Goal: Task Accomplishment & Management: Use online tool/utility

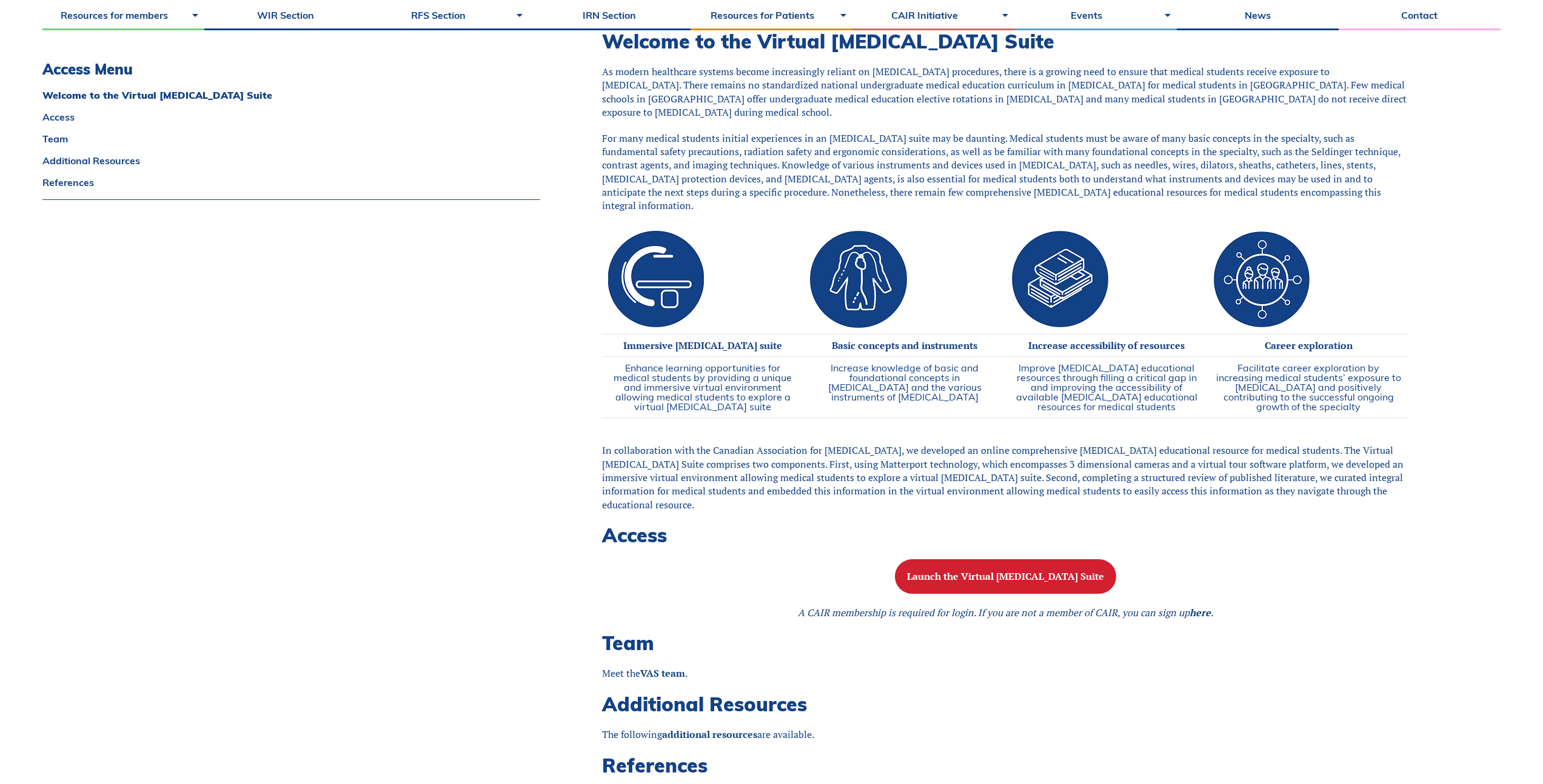
scroll to position [347, 0]
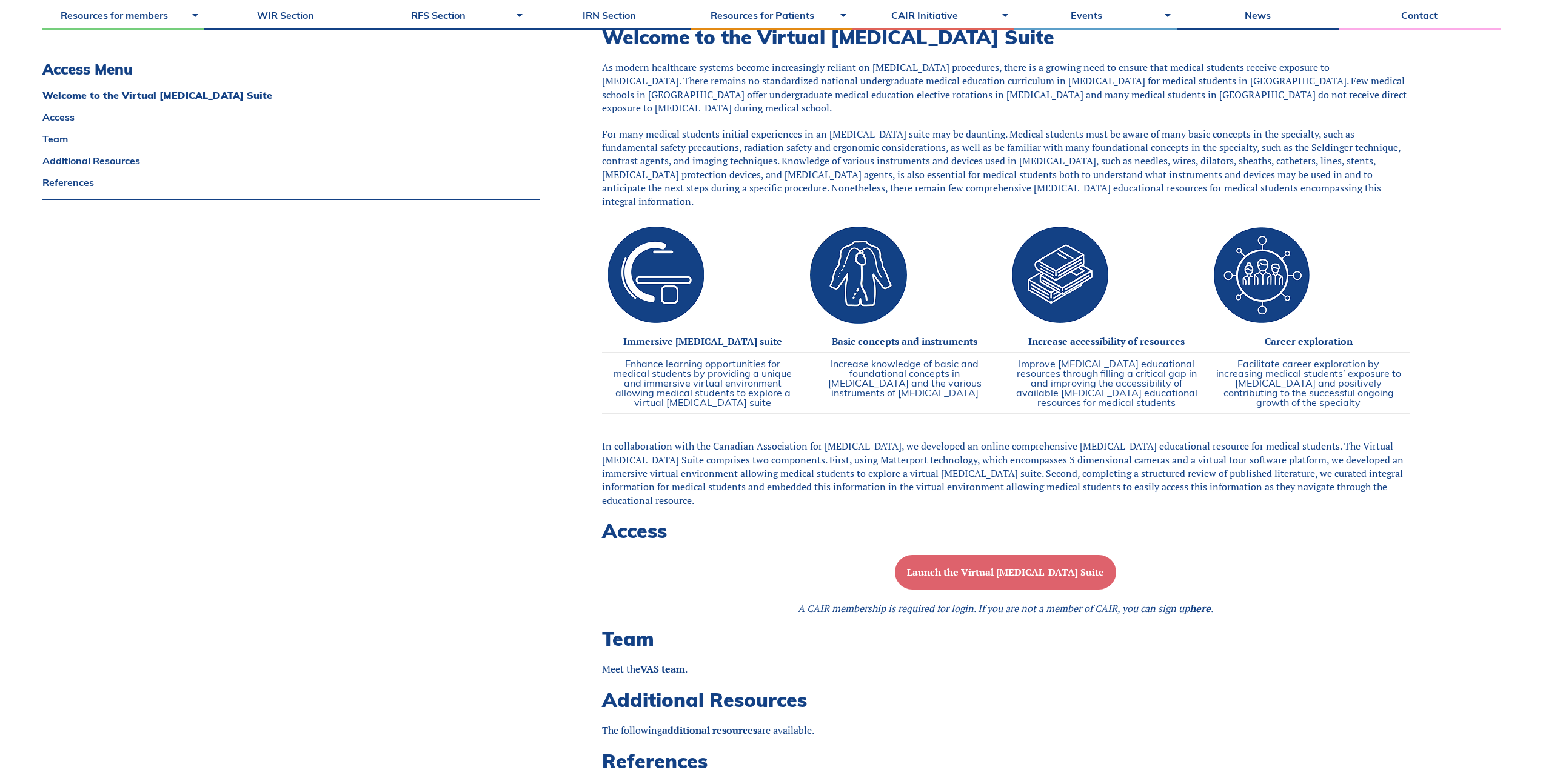
click at [986, 569] on b "Launch the Virtual Angiography Suite" at bounding box center [1005, 572] width 197 height 13
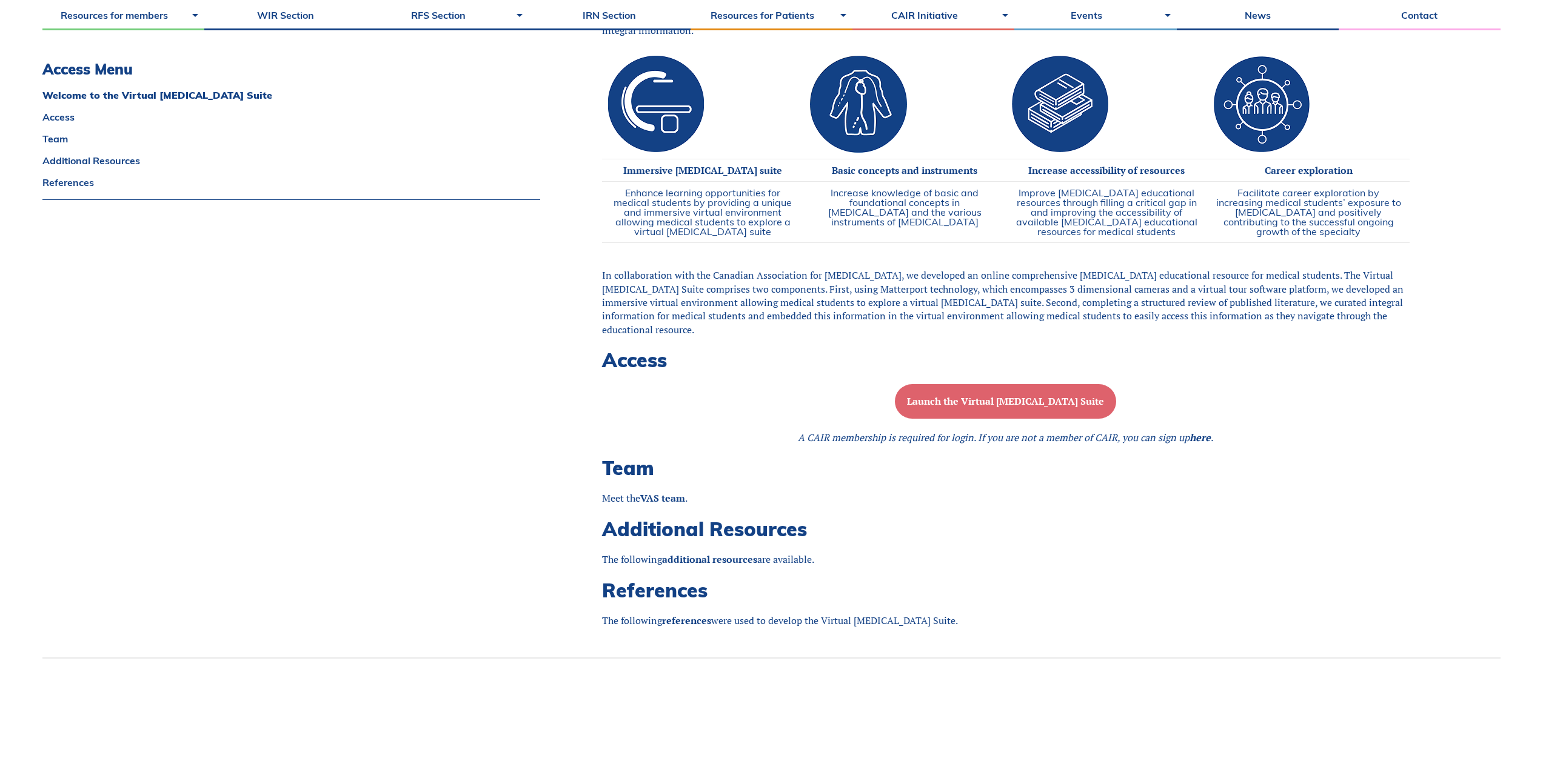
scroll to position [517, 0]
click at [651, 496] on strong "VAS team" at bounding box center [662, 498] width 45 height 13
click at [972, 403] on b "Launch the Virtual Angiography Suite" at bounding box center [1005, 402] width 197 height 13
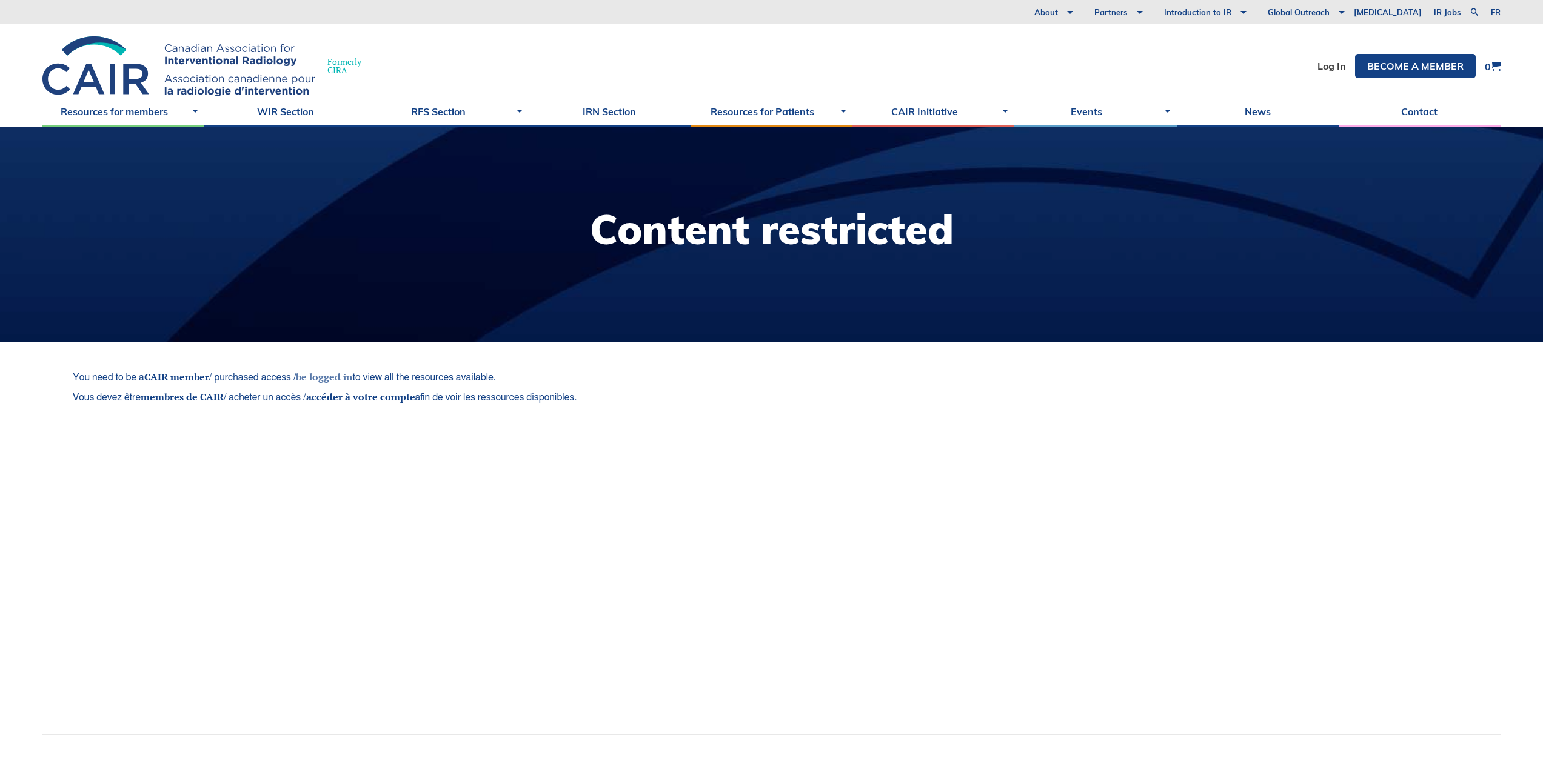
click at [337, 377] on link "be logged in" at bounding box center [324, 377] width 57 height 13
click at [1334, 63] on link "Log In" at bounding box center [1331, 66] width 28 height 9
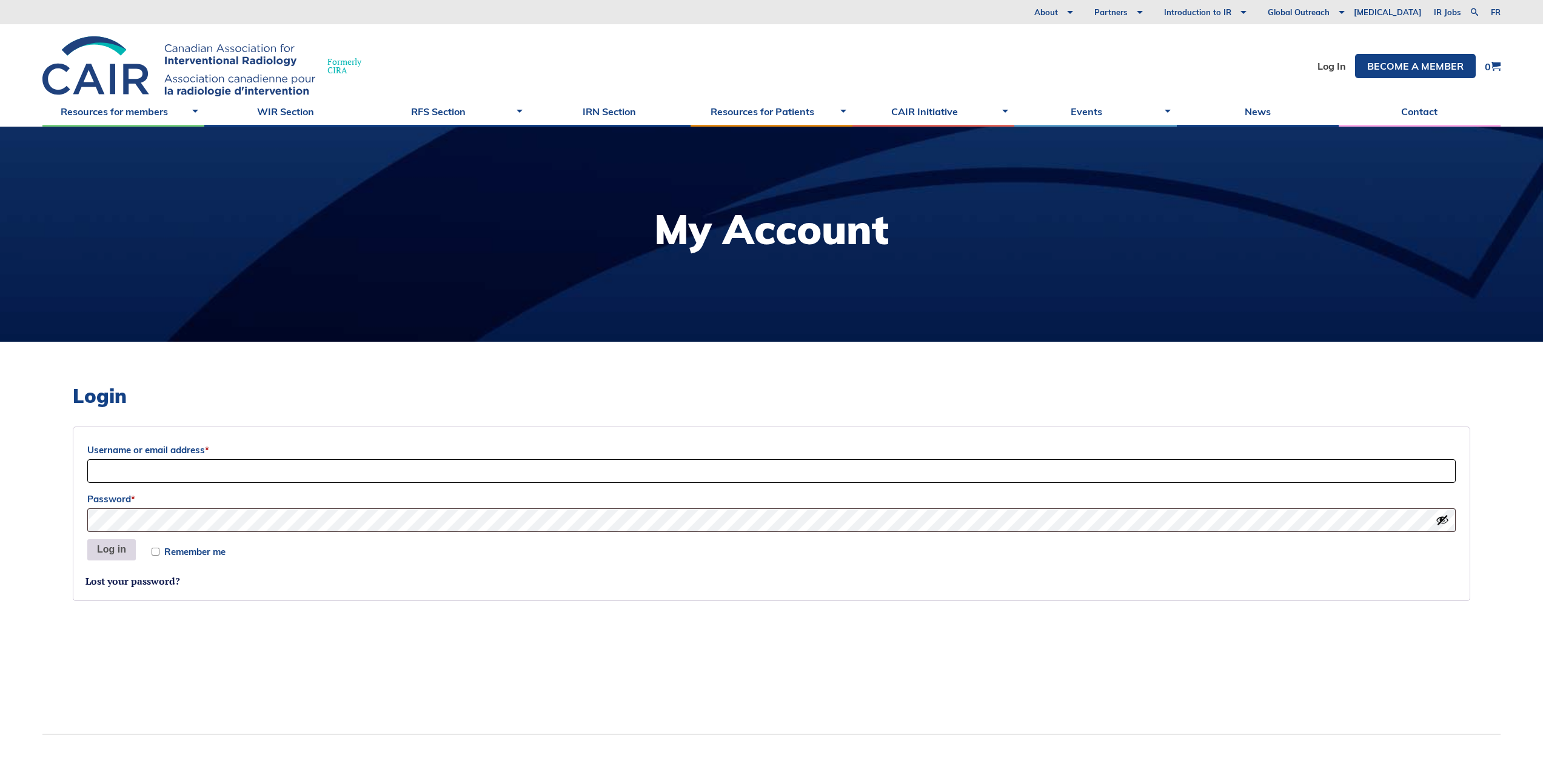
type input "justin.phung.ca@gmail.com"
click at [117, 547] on button "Log in" at bounding box center [111, 550] width 49 height 22
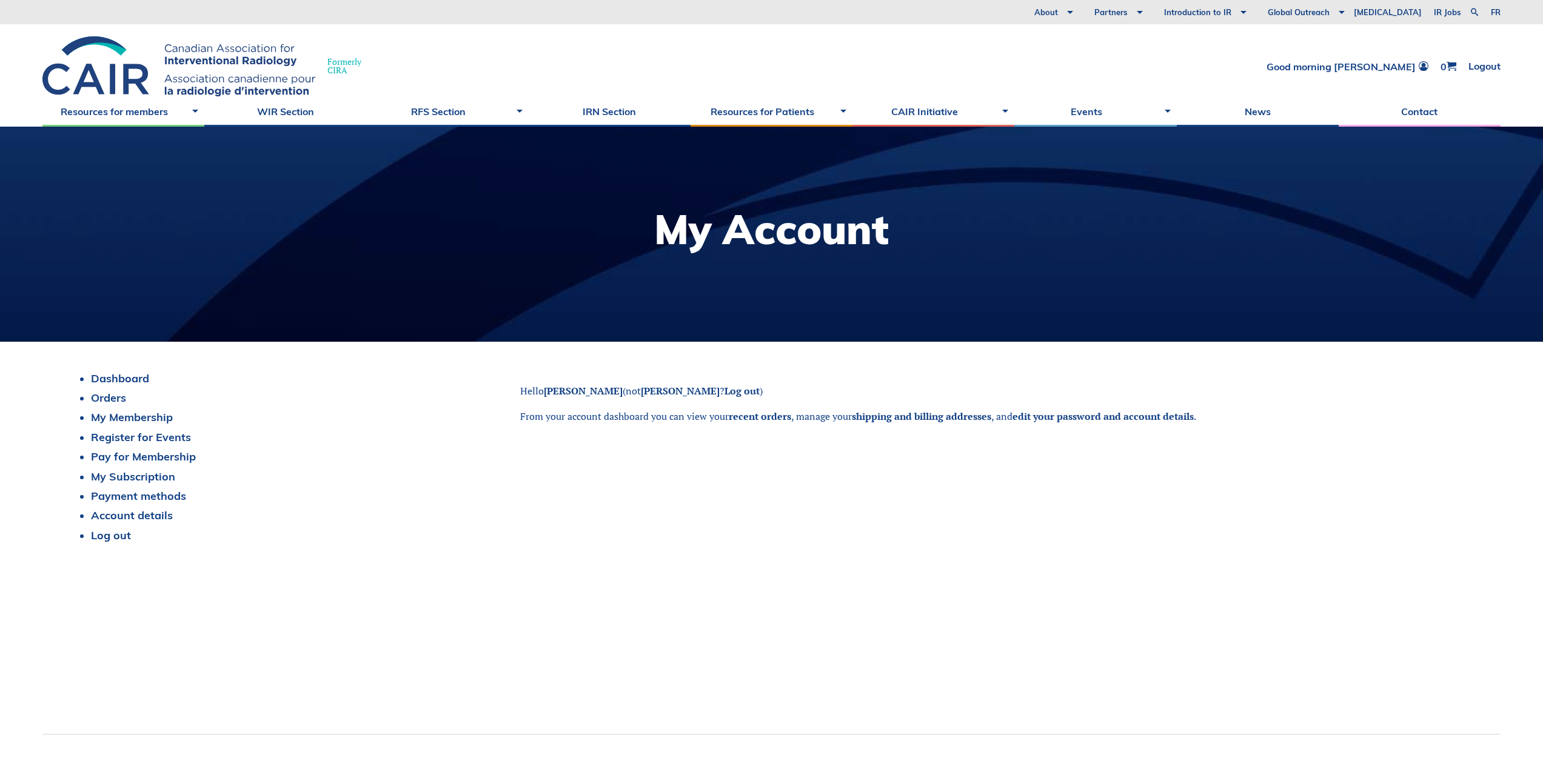
click at [611, 442] on div "Dashboard Orders My Membership Register for Events Pay for Membership My Subscr…" at bounding box center [772, 463] width 1397 height 183
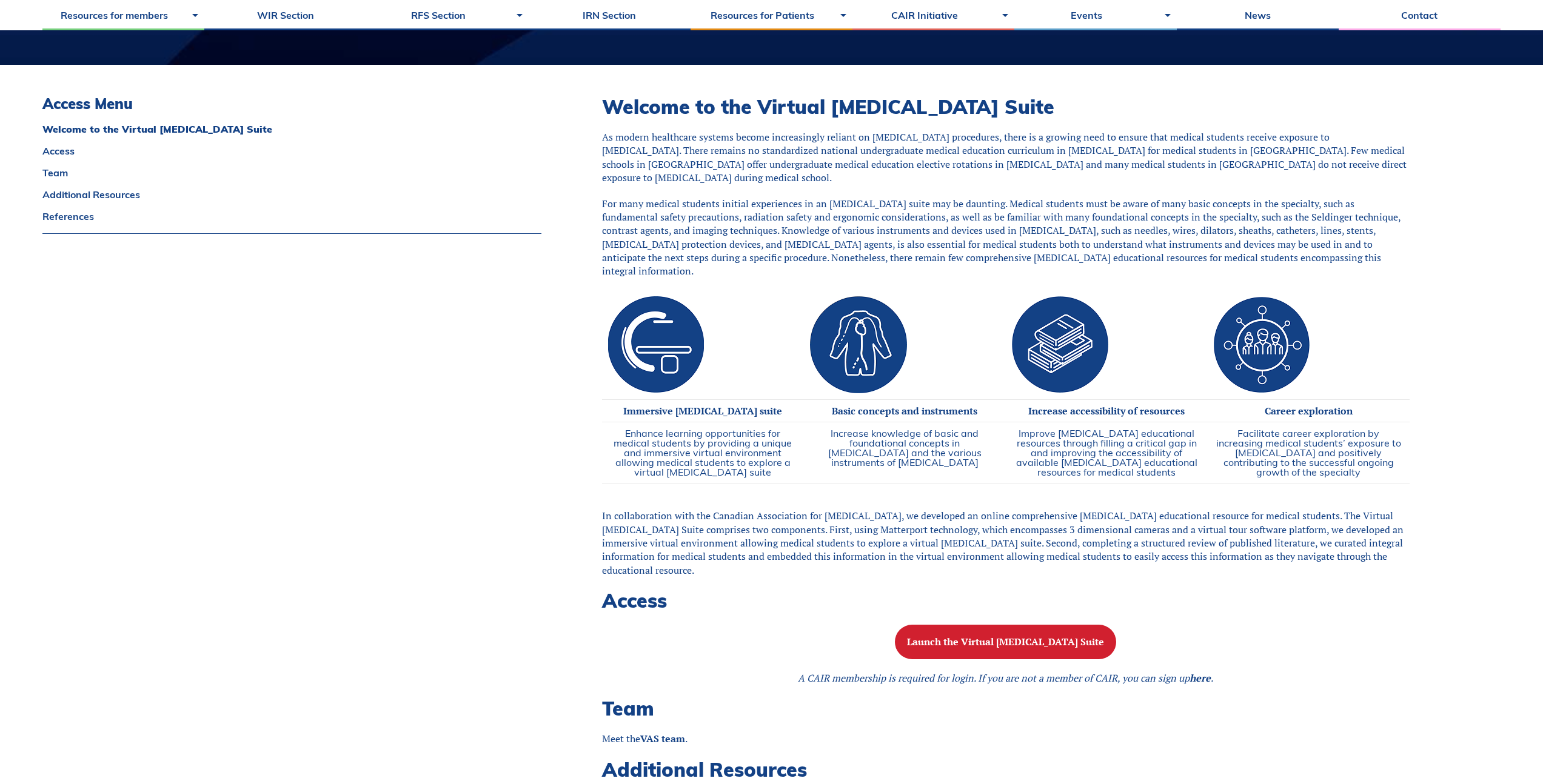
scroll to position [278, 0]
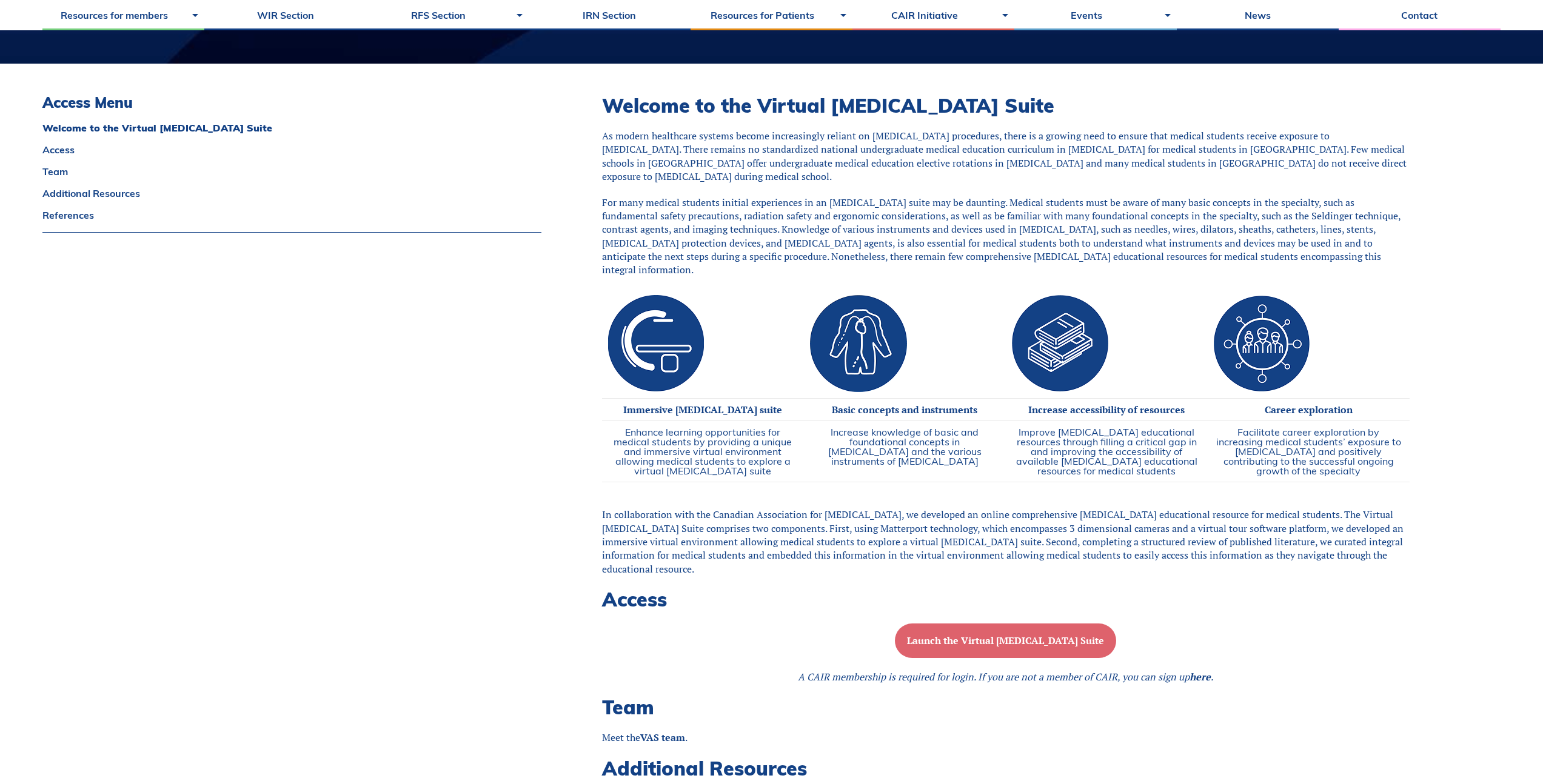
click at [957, 637] on b "Launch the Virtual [MEDICAL_DATA] Suite" at bounding box center [1005, 640] width 197 height 13
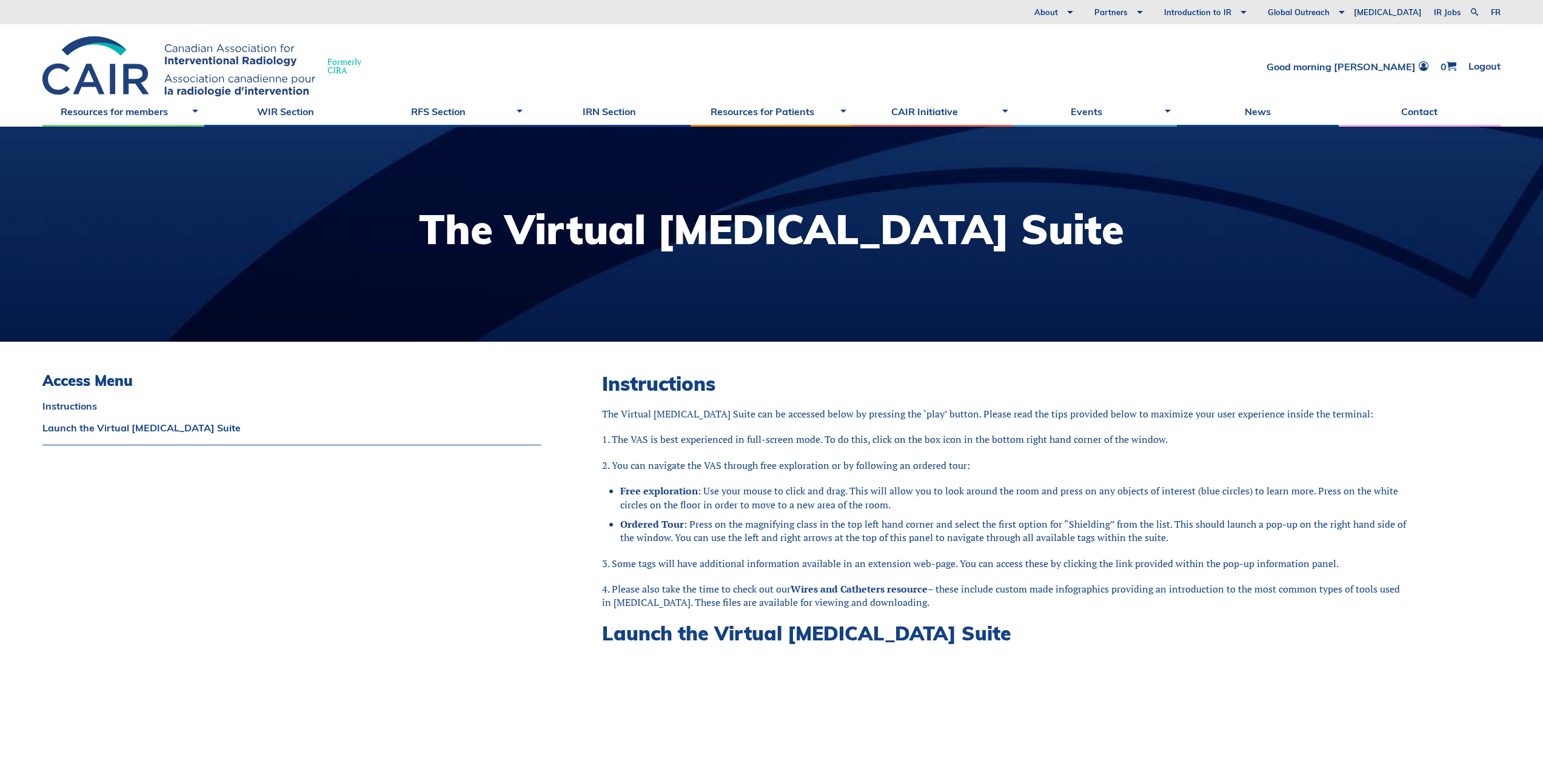
click at [1144, 439] on p "1. The VAS is best experienced in full-screen mode. To do this, click on the bo…" at bounding box center [1005, 439] width 808 height 13
